Goal: Check status: Check status

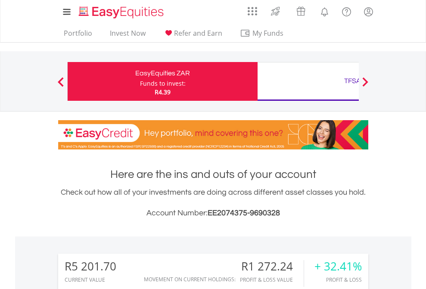
scroll to position [83, 135]
click at [140, 81] on div "Funds to invest:" at bounding box center [163, 83] width 46 height 9
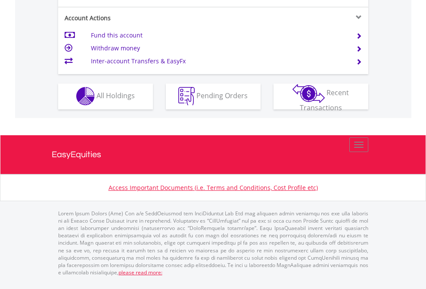
scroll to position [735, 0]
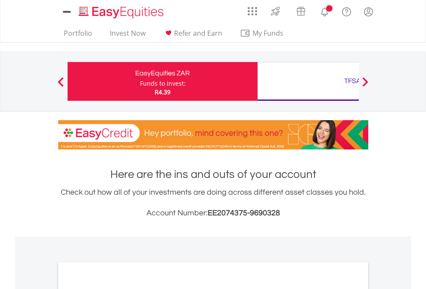
scroll to position [518, 0]
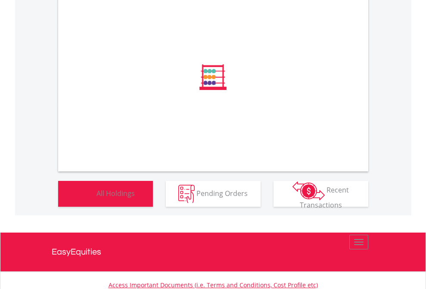
click at [97, 198] on span "All Holdings" at bounding box center [116, 192] width 38 height 9
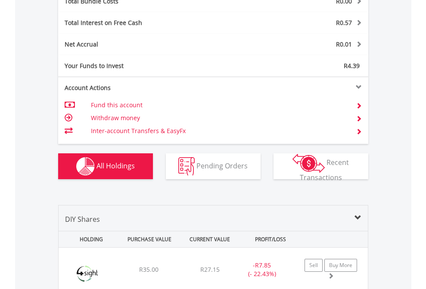
scroll to position [1010, 0]
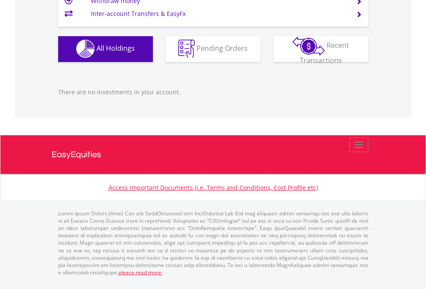
scroll to position [83, 135]
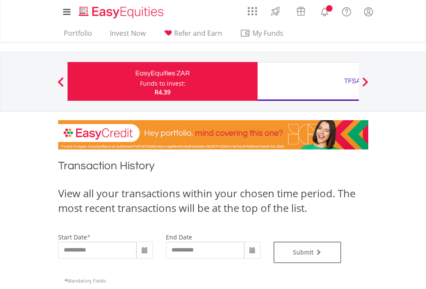
type input "**********"
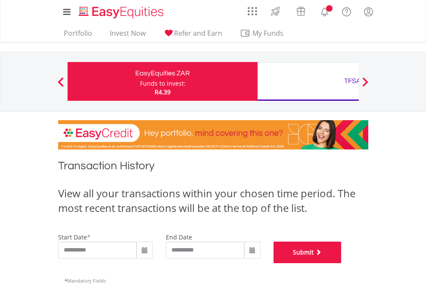
click at [342, 263] on button "Submit" at bounding box center [308, 253] width 68 height 22
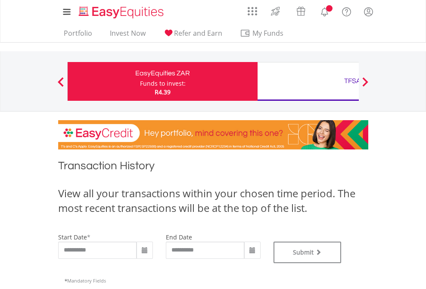
click at [308, 81] on div "TFSA" at bounding box center [353, 81] width 180 height 12
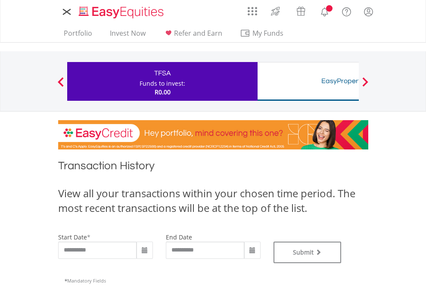
type input "**********"
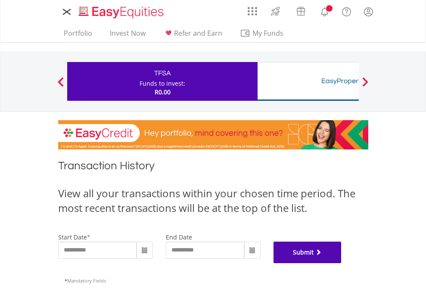
click at [342, 263] on button "Submit" at bounding box center [308, 253] width 68 height 22
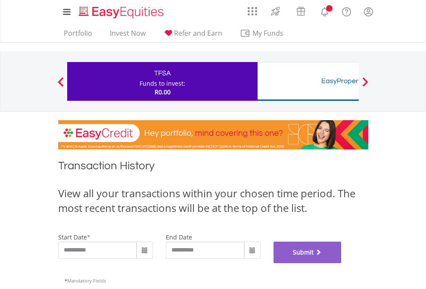
scroll to position [349, 0]
